Goal: Task Accomplishment & Management: Use online tool/utility

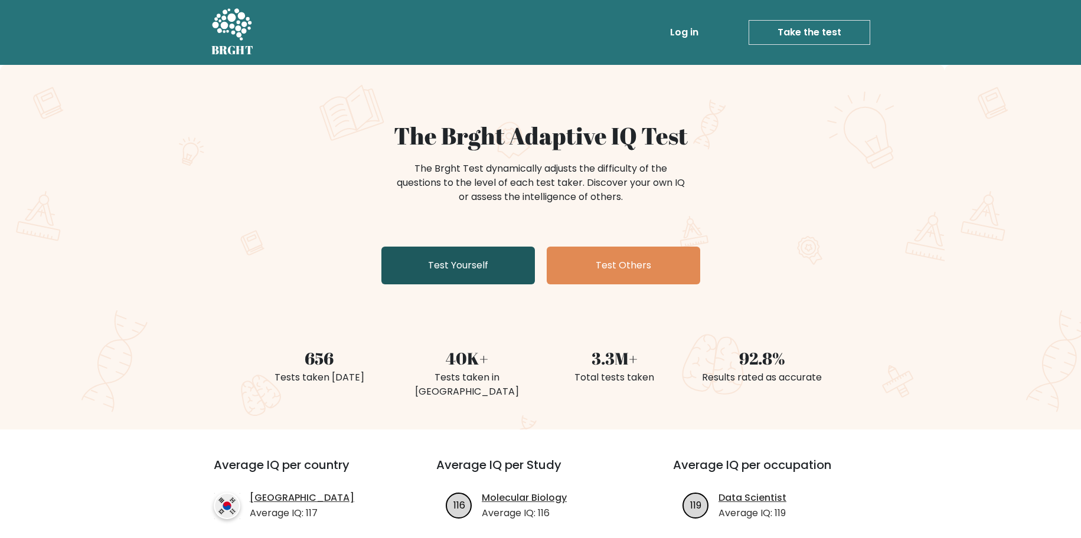
click at [464, 263] on link "Test Yourself" at bounding box center [457, 266] width 153 height 38
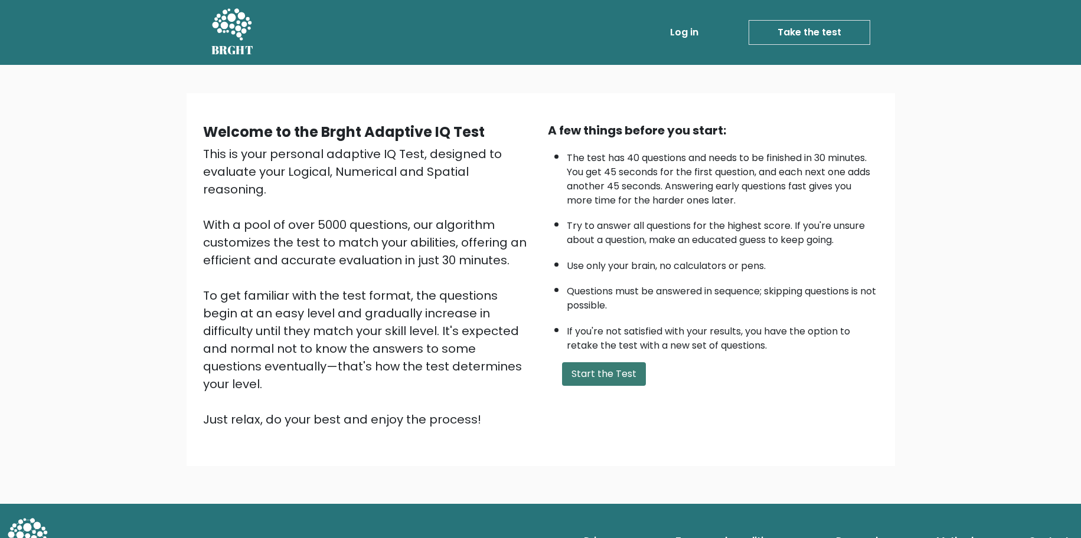
click at [600, 374] on button "Start the Test" at bounding box center [604, 374] width 84 height 24
click at [604, 371] on button "Start the Test" at bounding box center [604, 374] width 84 height 24
